Goal: Task Accomplishment & Management: Manage account settings

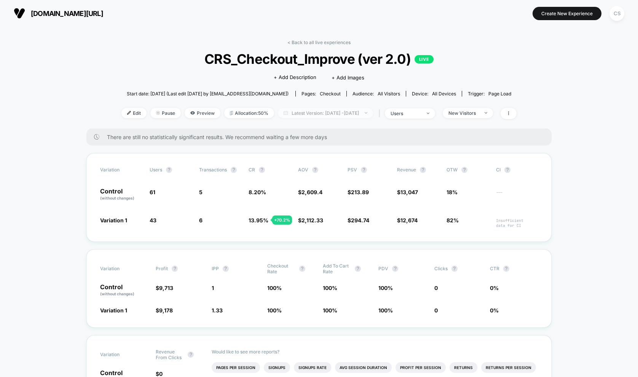
click at [364, 113] on div at bounding box center [362, 113] width 6 height 0
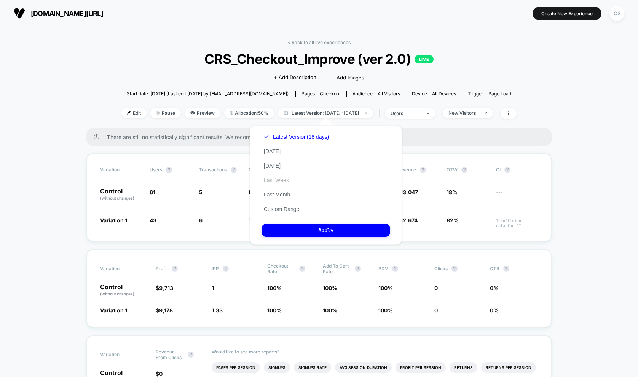
click at [281, 180] on button "Last Week" at bounding box center [276, 180] width 30 height 7
click at [300, 228] on button "Apply" at bounding box center [325, 230] width 129 height 13
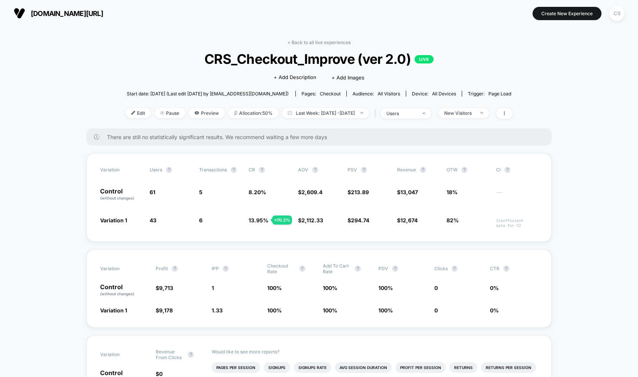
scroll to position [4, 0]
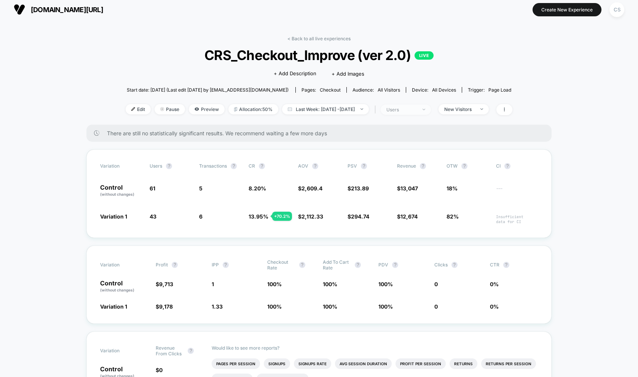
click at [412, 107] on div "users" at bounding box center [401, 110] width 30 height 6
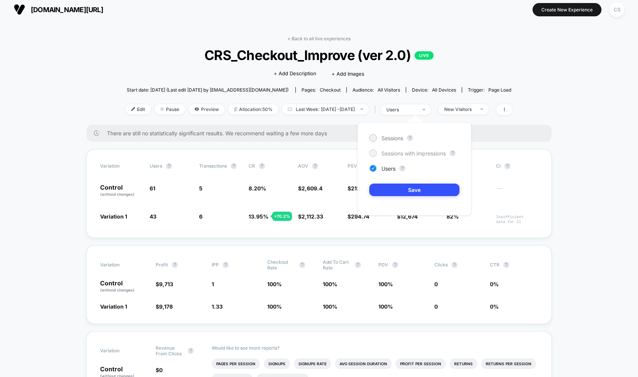
click at [397, 152] on span "Sessions with impressions" at bounding box center [413, 153] width 64 height 6
click at [397, 191] on button "Save" at bounding box center [414, 190] width 90 height 13
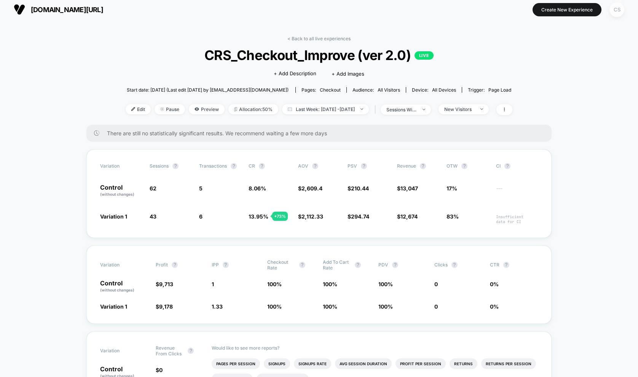
click at [614, 8] on div "CS" at bounding box center [616, 9] width 15 height 15
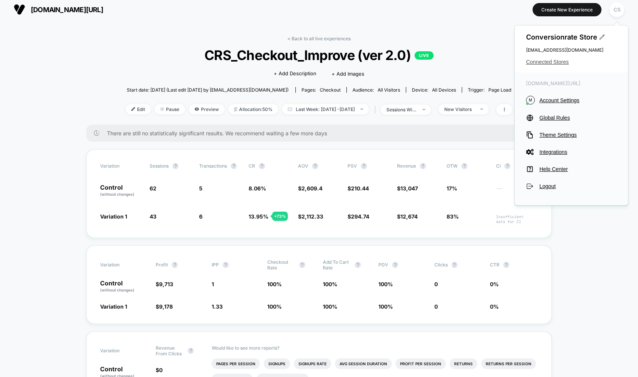
click at [556, 62] on span "Connected Stores" at bounding box center [571, 62] width 91 height 6
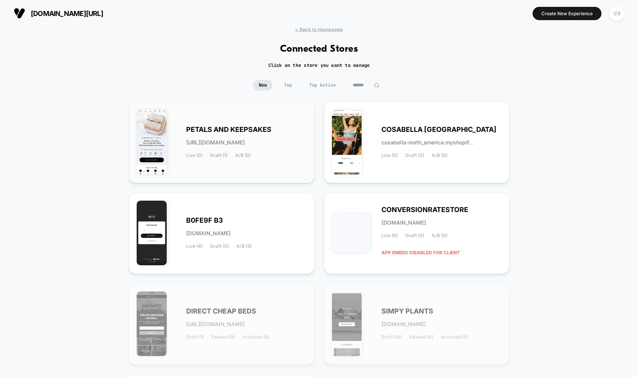
click at [277, 149] on div "PETALS AND KEEPSAKES [URL][DOMAIN_NAME] Live (0) Draft (1) A/B (0)" at bounding box center [246, 142] width 120 height 31
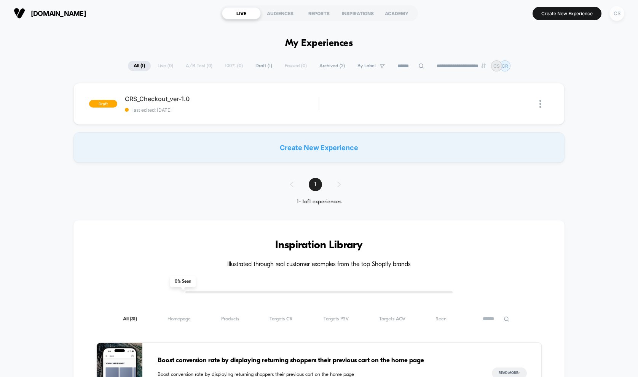
click at [618, 19] on div "CS" at bounding box center [616, 13] width 15 height 15
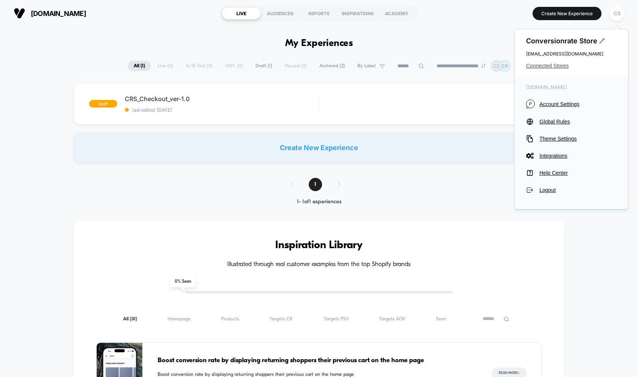
click at [562, 66] on span "Connected Stores" at bounding box center [571, 66] width 91 height 6
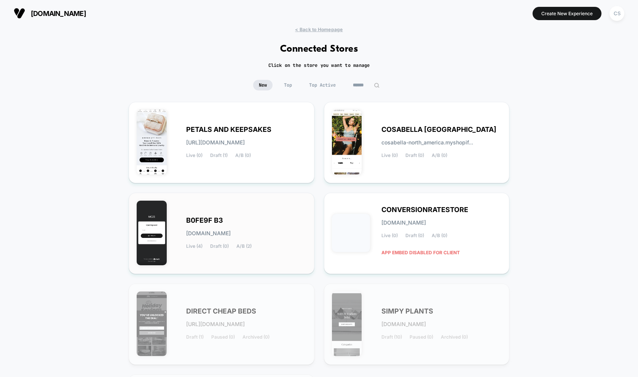
click at [274, 244] on div "B0FE9F B3 [DOMAIN_NAME] Live (4) Draft (0) A/B (2)" at bounding box center [246, 233] width 120 height 31
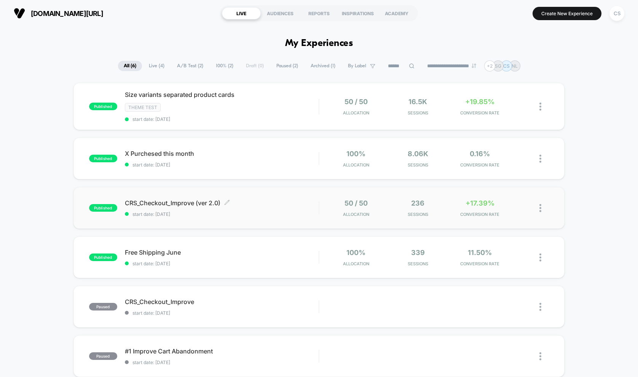
click at [197, 202] on span "CRS_Checkout_Improve (ver 2.0) Click to edit experience details" at bounding box center [222, 203] width 194 height 8
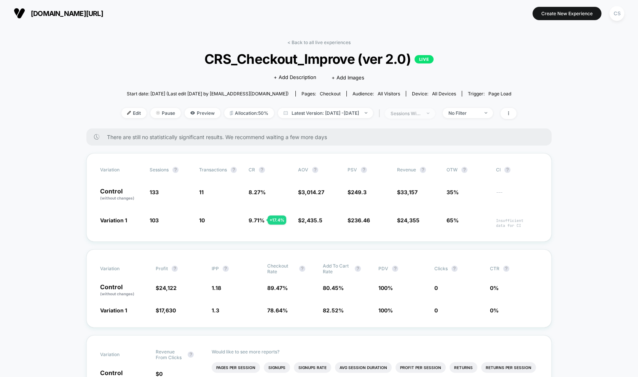
click at [420, 113] on div "sessions with impression" at bounding box center [405, 114] width 30 height 6
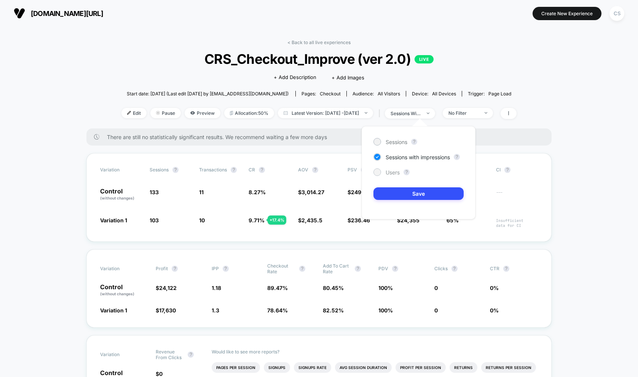
click at [376, 172] on div at bounding box center [377, 172] width 6 height 6
click at [390, 191] on button "Save" at bounding box center [418, 194] width 90 height 13
